Goal: Task Accomplishment & Management: Use online tool/utility

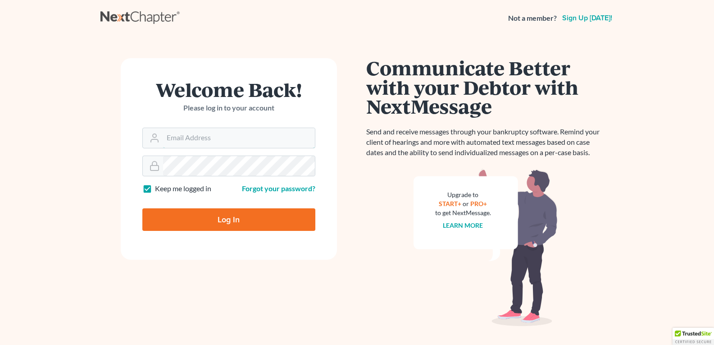
type input "[EMAIL_ADDRESS][DOMAIN_NAME]"
click at [202, 217] on input "Log In" at bounding box center [228, 219] width 173 height 23
type input "Thinking..."
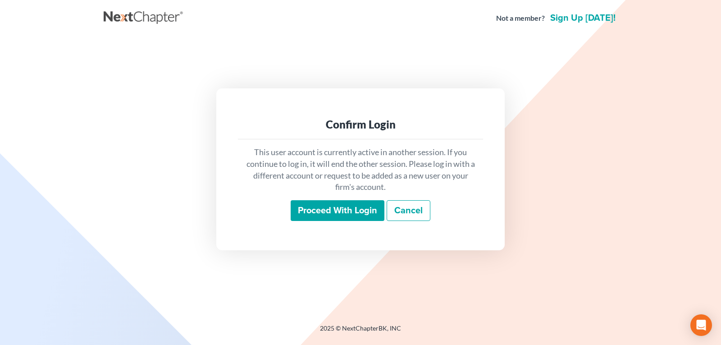
click at [316, 209] on input "Proceed with login" at bounding box center [338, 210] width 94 height 21
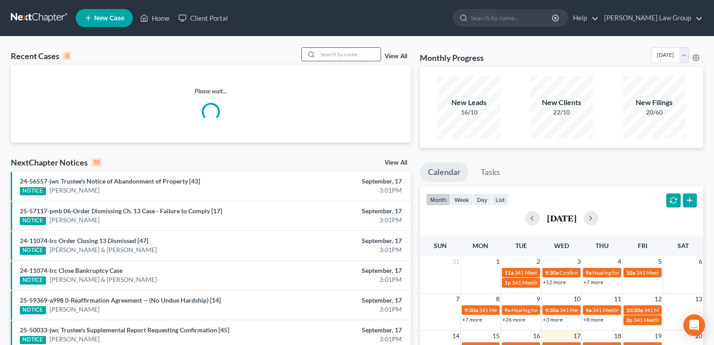
click at [330, 54] on input "search" at bounding box center [349, 54] width 63 height 13
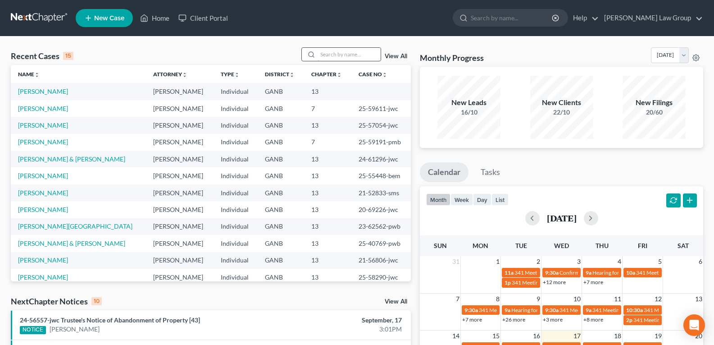
click at [328, 55] on input "search" at bounding box center [349, 54] width 63 height 13
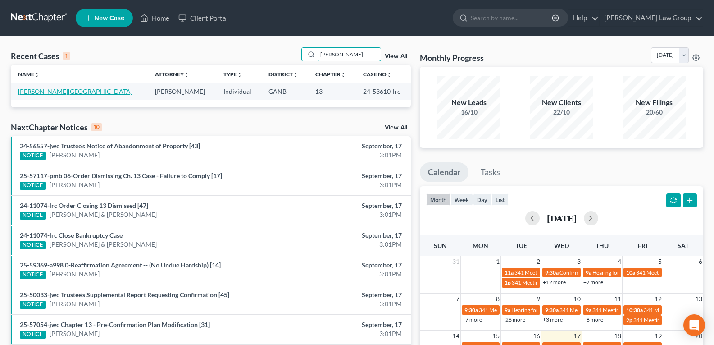
type input "[PERSON_NAME]"
click at [51, 93] on link "[PERSON_NAME][GEOGRAPHIC_DATA]" at bounding box center [75, 91] width 114 height 8
select select "0"
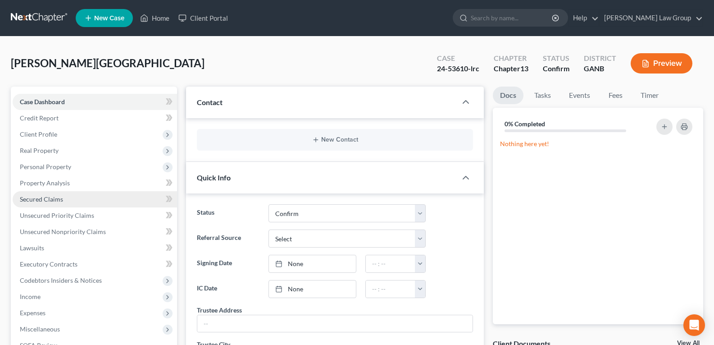
click at [50, 198] on span "Secured Claims" at bounding box center [41, 199] width 43 height 8
